Goal: Task Accomplishment & Management: Manage account settings

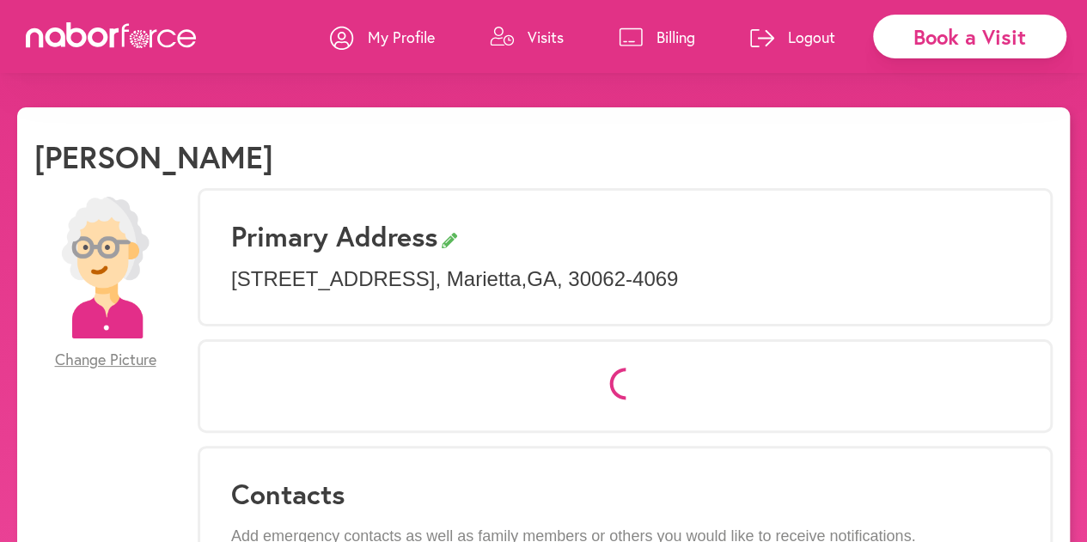
select select "*"
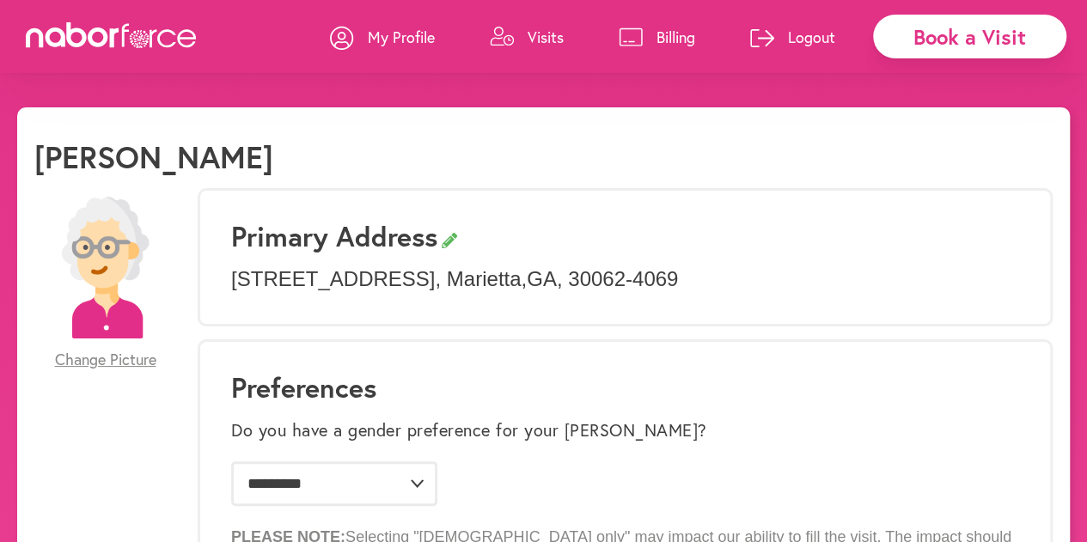
click at [655, 46] on link "Billing" at bounding box center [657, 37] width 76 height 52
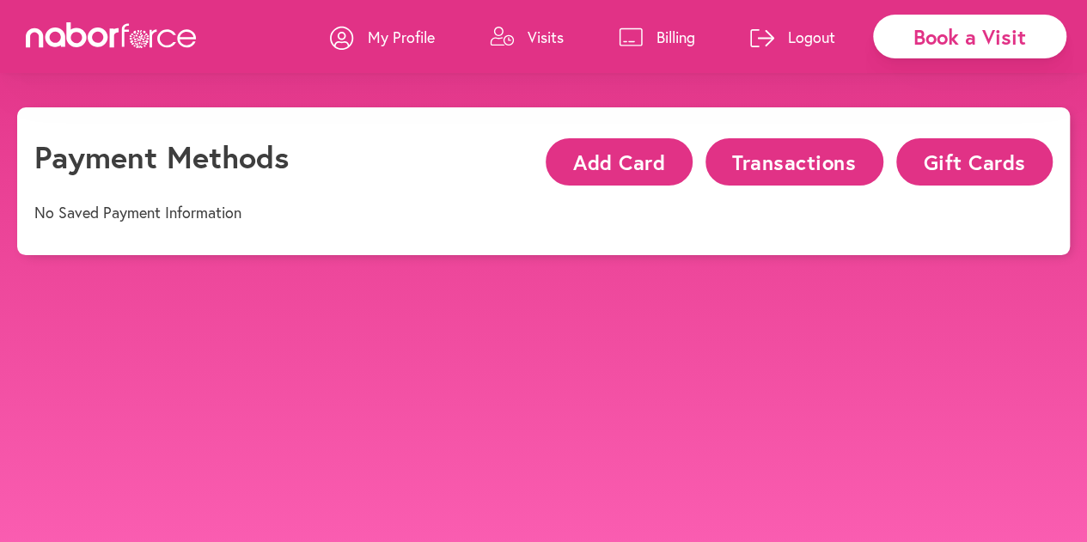
click at [828, 166] on button "Transactions" at bounding box center [795, 161] width 178 height 47
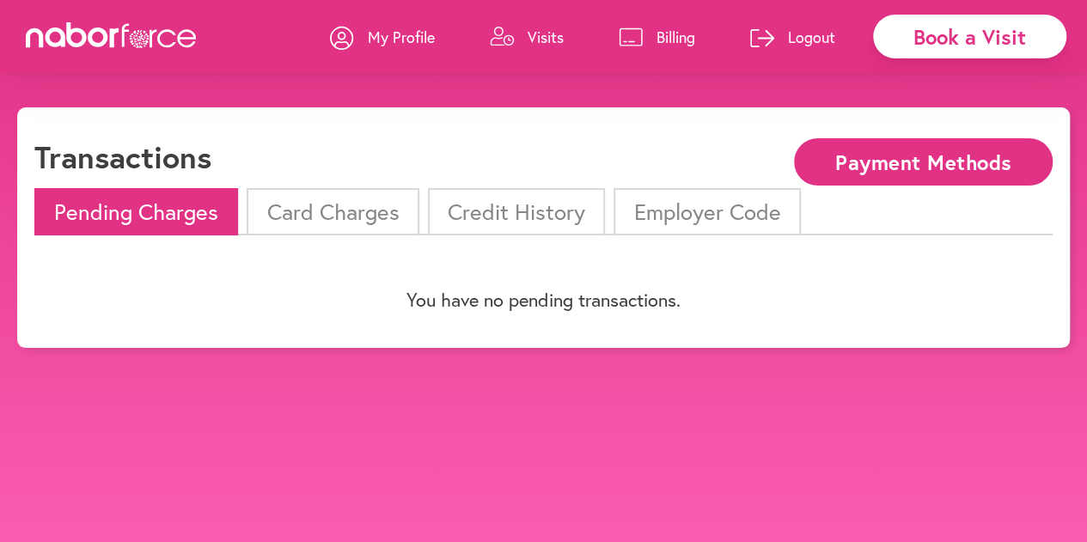
click at [549, 207] on li "Credit History" at bounding box center [516, 211] width 177 height 47
